Goal: Task Accomplishment & Management: Complete application form

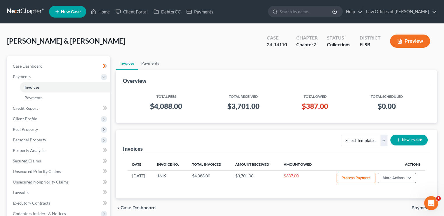
click at [320, 11] on input "search" at bounding box center [306, 11] width 53 height 11
type input "[PERSON_NAME]"
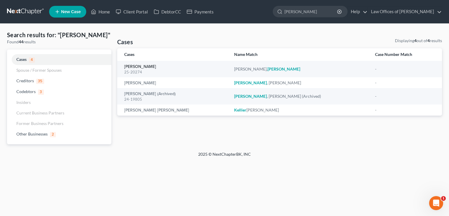
click at [144, 67] on link "[PERSON_NAME]" at bounding box center [140, 67] width 32 height 4
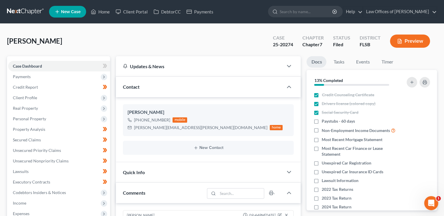
click at [48, 77] on span "Payments" at bounding box center [59, 76] width 102 height 11
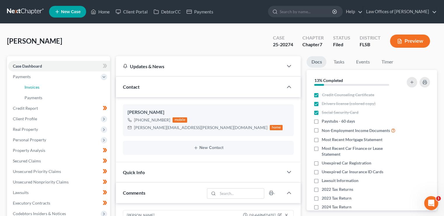
click at [48, 85] on link "Invoices" at bounding box center [65, 87] width 90 height 11
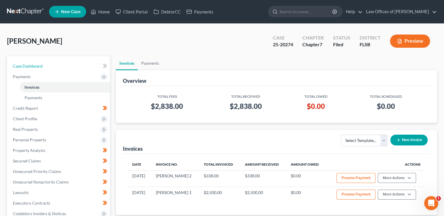
click at [24, 65] on span "Case Dashboard" at bounding box center [28, 65] width 30 height 5
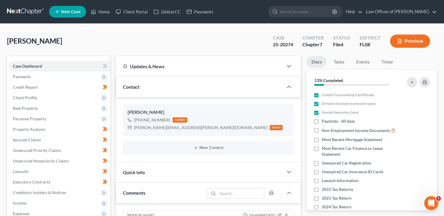
click at [36, 79] on span "Payments" at bounding box center [59, 76] width 102 height 11
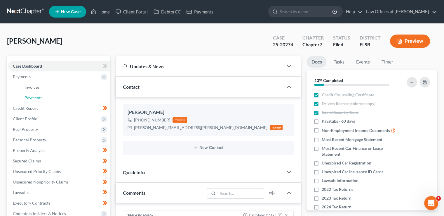
click at [40, 96] on span "Payments" at bounding box center [34, 97] width 18 height 5
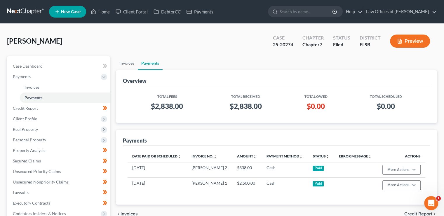
click at [181, 180] on td "[DATE]" at bounding box center [157, 184] width 59 height 15
click at [416, 170] on button "More Actions" at bounding box center [402, 169] width 38 height 10
click at [411, 180] on link "Edit Recorded Payment" at bounding box center [411, 182] width 58 height 10
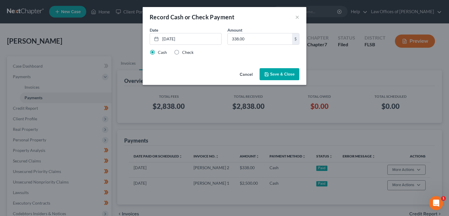
click at [171, 38] on link "[DATE]" at bounding box center [185, 38] width 71 height 11
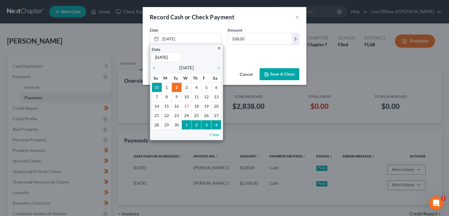
click at [154, 67] on icon "chevron_left" at bounding box center [156, 67] width 8 height 5
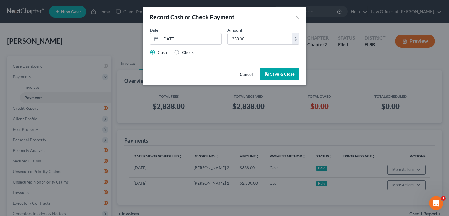
click at [278, 79] on button "Save & Close" at bounding box center [279, 74] width 40 height 12
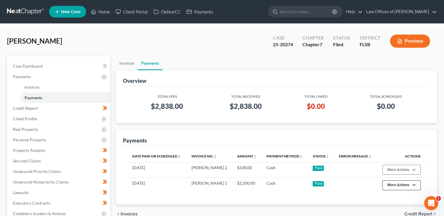
click at [394, 186] on button "More Actions" at bounding box center [402, 185] width 38 height 10
click at [394, 192] on link "Edit Recorded Payment" at bounding box center [411, 197] width 58 height 10
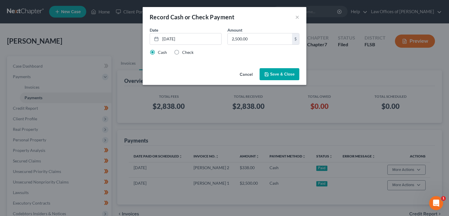
click at [249, 74] on button "Cancel" at bounding box center [246, 75] width 22 height 12
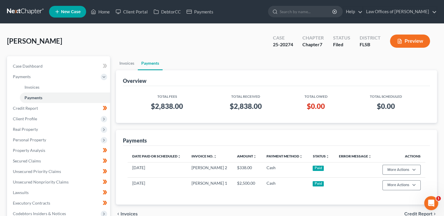
click at [314, 13] on input "search" at bounding box center [306, 11] width 53 height 11
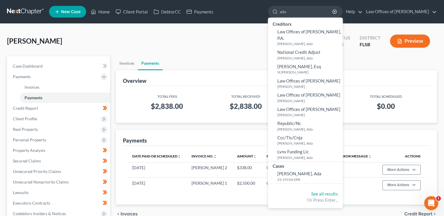
type input "ada"
click at [301, 177] on small "25-19154-EPK" at bounding box center [309, 179] width 64 height 5
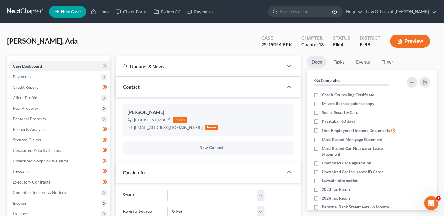
scroll to position [138, 0]
click at [18, 76] on span "Payments" at bounding box center [22, 76] width 18 height 5
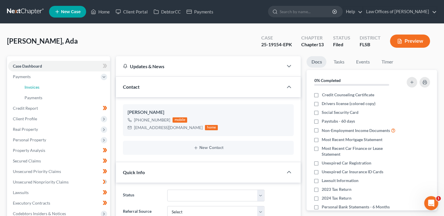
click at [41, 84] on link "Invoices" at bounding box center [65, 87] width 90 height 11
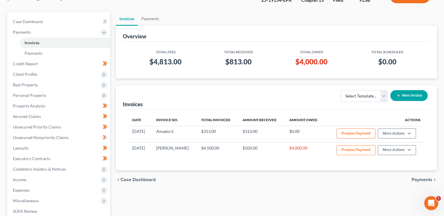
scroll to position [48, 0]
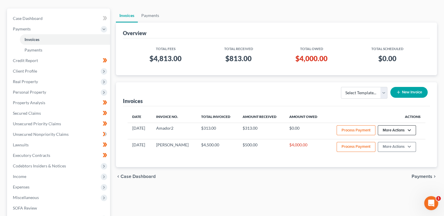
click at [394, 130] on button "More Actions" at bounding box center [397, 130] width 38 height 10
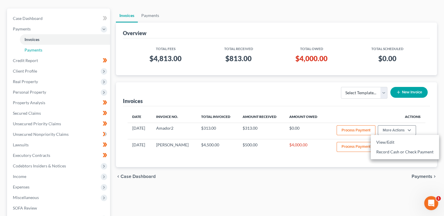
click at [29, 52] on span "Payments" at bounding box center [34, 49] width 18 height 5
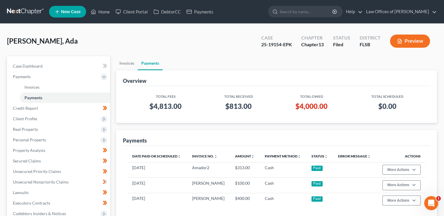
click at [307, 16] on input "search" at bounding box center [306, 11] width 53 height 11
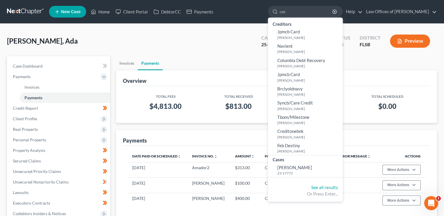
type input "cec"
click at [296, 167] on span "[PERSON_NAME]" at bounding box center [294, 166] width 35 height 5
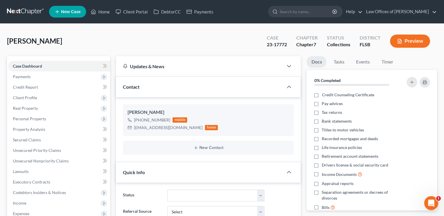
click at [49, 78] on span "Payments" at bounding box center [59, 76] width 102 height 11
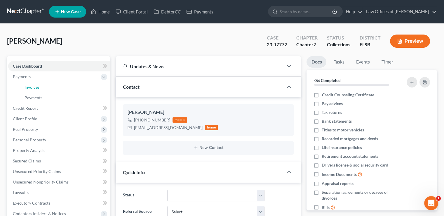
click at [78, 86] on link "Invoices" at bounding box center [65, 87] width 90 height 11
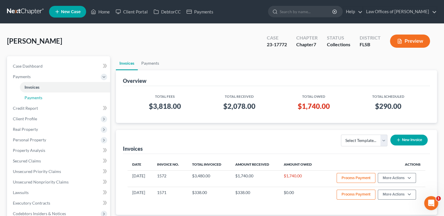
click at [95, 98] on link "Payments" at bounding box center [65, 97] width 90 height 11
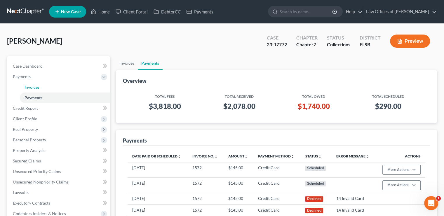
click at [35, 85] on span "Invoices" at bounding box center [32, 86] width 15 height 5
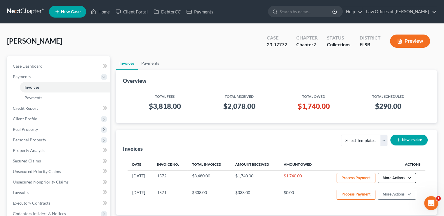
click at [386, 177] on button "More Actions" at bounding box center [397, 178] width 38 height 10
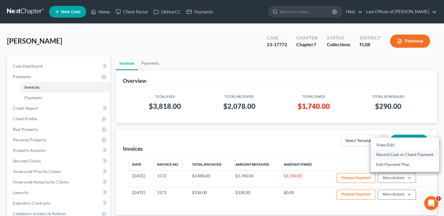
click at [387, 154] on link "Record Cash or Check Payment" at bounding box center [405, 154] width 68 height 10
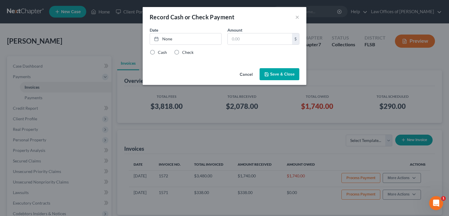
click at [158, 52] on label "Cash" at bounding box center [162, 52] width 9 height 6
click at [160, 52] on input "Cash" at bounding box center [162, 51] width 4 height 4
radio input "true"
type input "[DATE]"
click at [165, 43] on link "[DATE]" at bounding box center [185, 38] width 71 height 11
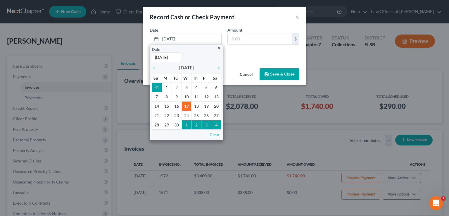
click at [155, 67] on icon "chevron_left" at bounding box center [156, 67] width 8 height 5
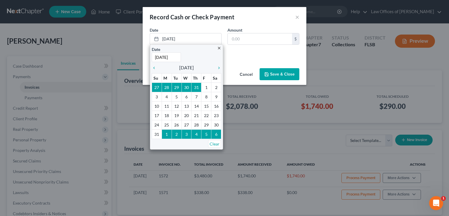
click at [155, 67] on icon "chevron_left" at bounding box center [156, 67] width 8 height 5
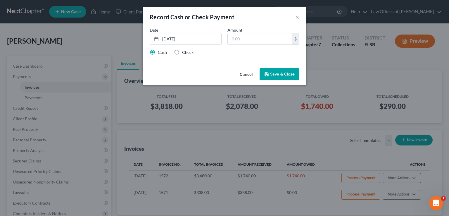
click at [194, 105] on div "Record Cash or Check Payment × Date [DATE] close Date [DATE] Time 12:00 AM chev…" at bounding box center [224, 108] width 449 height 216
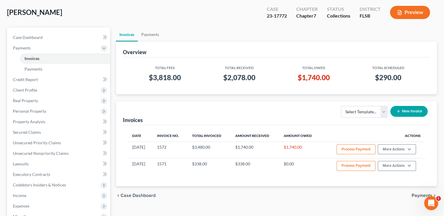
scroll to position [33, 0]
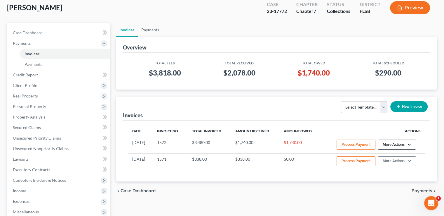
click at [397, 147] on button "More Actions" at bounding box center [397, 144] width 38 height 10
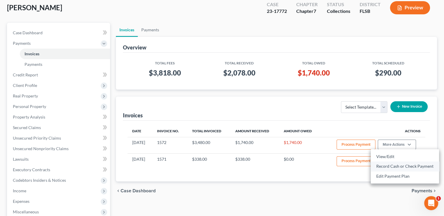
click at [392, 166] on link "Record Cash or Check Payment" at bounding box center [405, 166] width 68 height 10
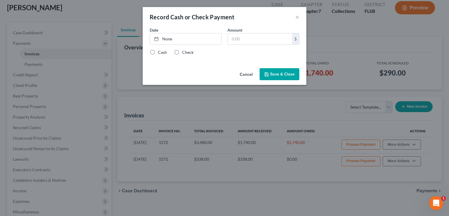
click at [249, 74] on button "Cancel" at bounding box center [246, 75] width 22 height 12
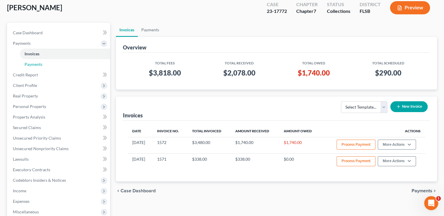
click at [37, 64] on span "Payments" at bounding box center [34, 64] width 18 height 5
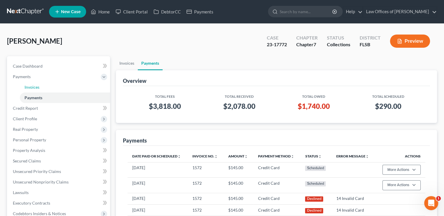
click at [28, 87] on span "Invoices" at bounding box center [32, 86] width 15 height 5
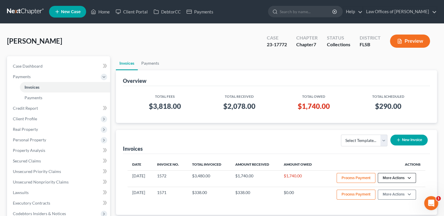
click at [387, 175] on button "More Actions" at bounding box center [397, 178] width 38 height 10
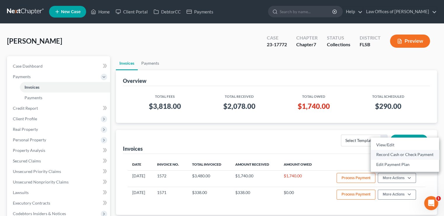
click at [385, 154] on link "Record Cash or Check Payment" at bounding box center [405, 154] width 68 height 10
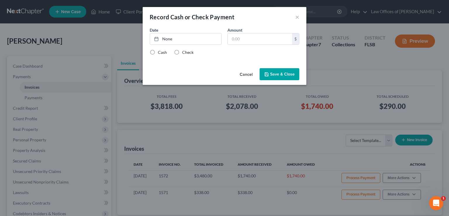
click at [158, 50] on label "Cash" at bounding box center [162, 52] width 9 height 6
click at [160, 50] on input "Cash" at bounding box center [162, 51] width 4 height 4
radio input "true"
type input "[DATE]"
click at [165, 37] on link "[DATE]" at bounding box center [185, 38] width 71 height 11
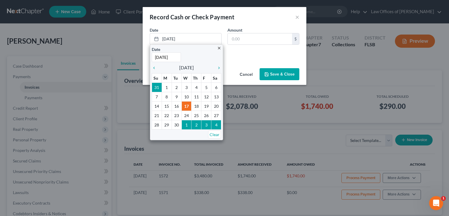
click at [154, 67] on icon "chevron_left" at bounding box center [156, 67] width 8 height 5
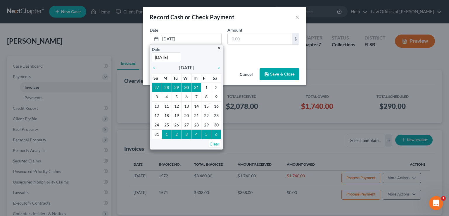
click at [154, 67] on icon "chevron_left" at bounding box center [156, 67] width 8 height 5
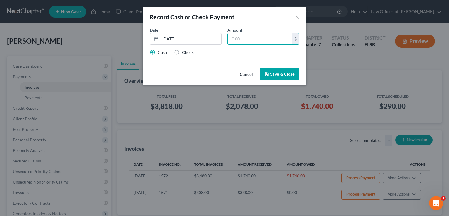
click at [232, 41] on input "text" at bounding box center [260, 38] width 64 height 11
type input "870"
click at [272, 76] on button "Save & Close" at bounding box center [279, 74] width 40 height 12
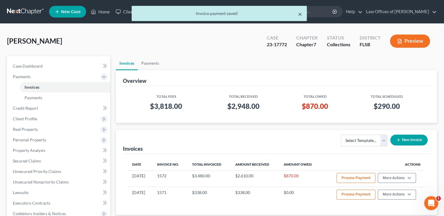
click at [299, 15] on button "×" at bounding box center [300, 14] width 4 height 7
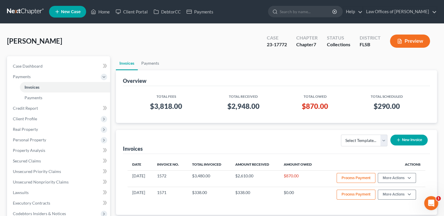
click at [308, 13] on input "search" at bounding box center [306, 11] width 53 height 11
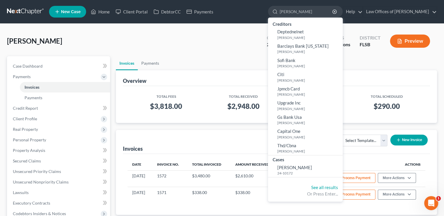
drag, startPoint x: 302, startPoint y: 11, endPoint x: 262, endPoint y: 13, distance: 40.4
click at [262, 13] on ul "New Case Home Client Portal DebtorCC Payments [PERSON_NAME] - No Result - Credi…" at bounding box center [243, 11] width 388 height 15
type input "farre"
click at [65, 11] on span "New Case" at bounding box center [71, 12] width 20 height 4
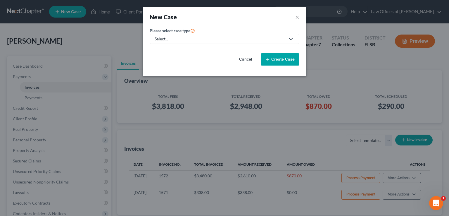
click at [178, 39] on div "Select..." at bounding box center [219, 39] width 130 height 6
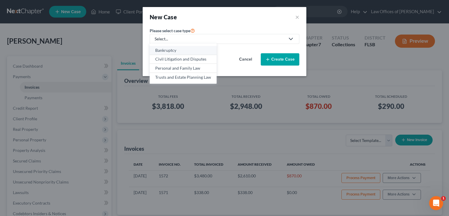
click at [178, 47] on div "Bankruptcy" at bounding box center [183, 50] width 56 height 6
select select "17"
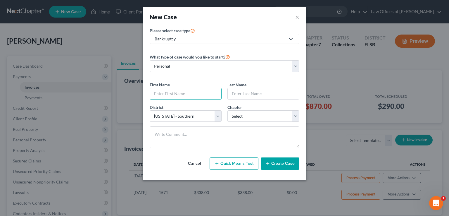
click at [172, 91] on input "text" at bounding box center [185, 93] width 71 height 11
type input "[PERSON_NAME]"
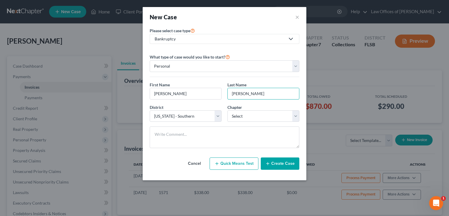
type input "[PERSON_NAME]"
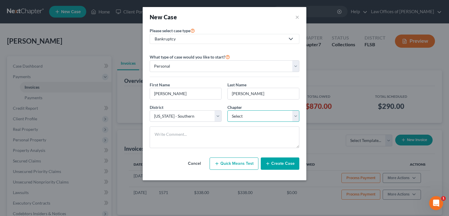
click at [239, 117] on select "Select 7 11 12 13" at bounding box center [263, 116] width 72 height 12
select select "0"
click at [227, 110] on select "Select 7 11 12 13" at bounding box center [263, 116] width 72 height 12
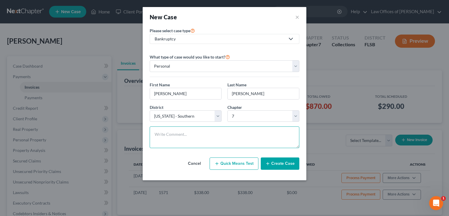
click at [211, 135] on textarea at bounding box center [225, 137] width 150 height 22
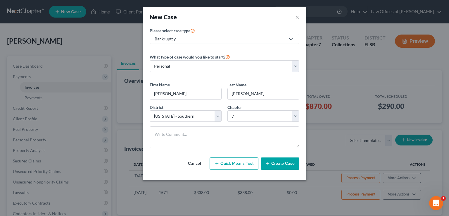
click at [276, 165] on button "Create Case" at bounding box center [280, 163] width 39 height 12
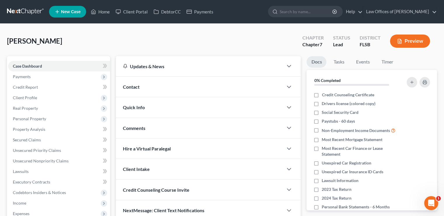
click at [91, 78] on span "Payments" at bounding box center [59, 76] width 102 height 11
